Goal: Information Seeking & Learning: Learn about a topic

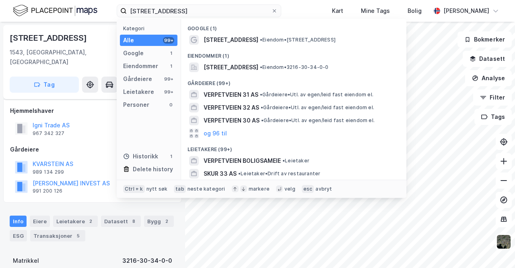
scroll to position [94, 0]
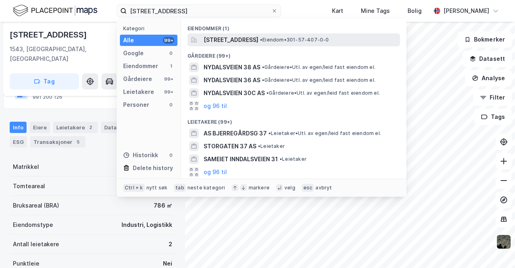
type input "[STREET_ADDRESS]"
click at [221, 38] on span "[STREET_ADDRESS]" at bounding box center [231, 40] width 55 height 10
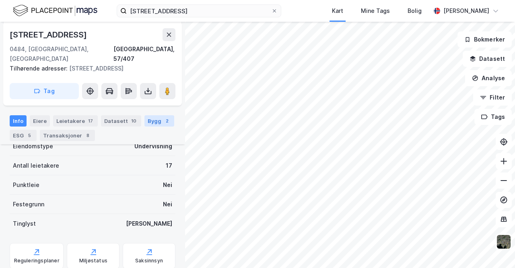
scroll to position [165, 0]
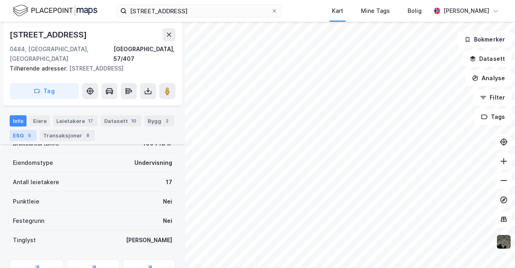
click at [20, 131] on div "ESG 5" at bounding box center [23, 135] width 27 height 11
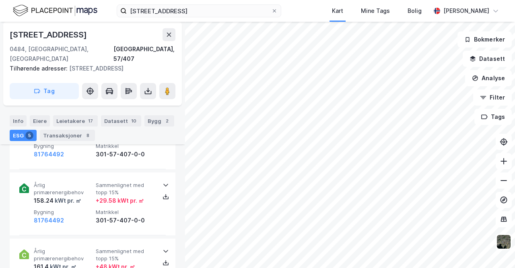
scroll to position [350, 0]
